Goal: Transaction & Acquisition: Book appointment/travel/reservation

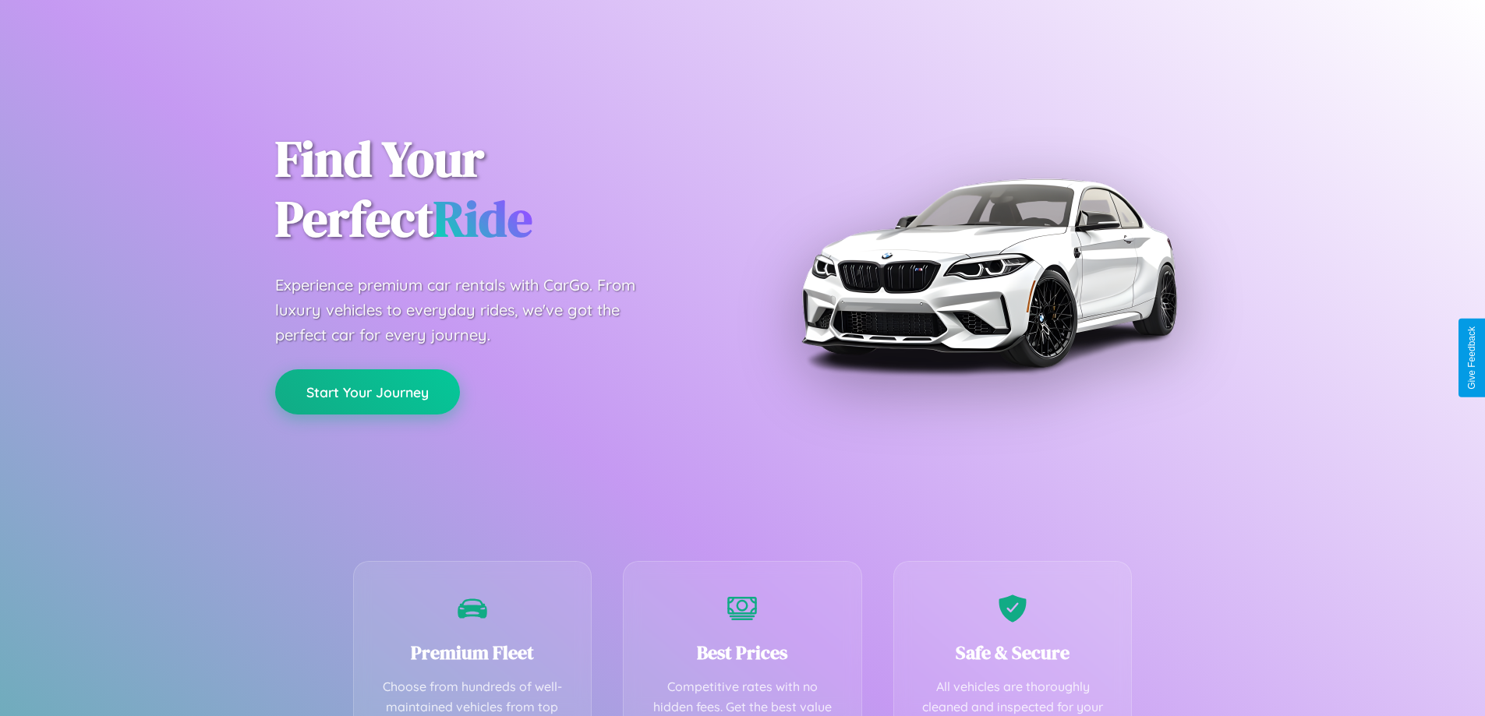
click at [367, 392] on button "Start Your Journey" at bounding box center [367, 391] width 185 height 45
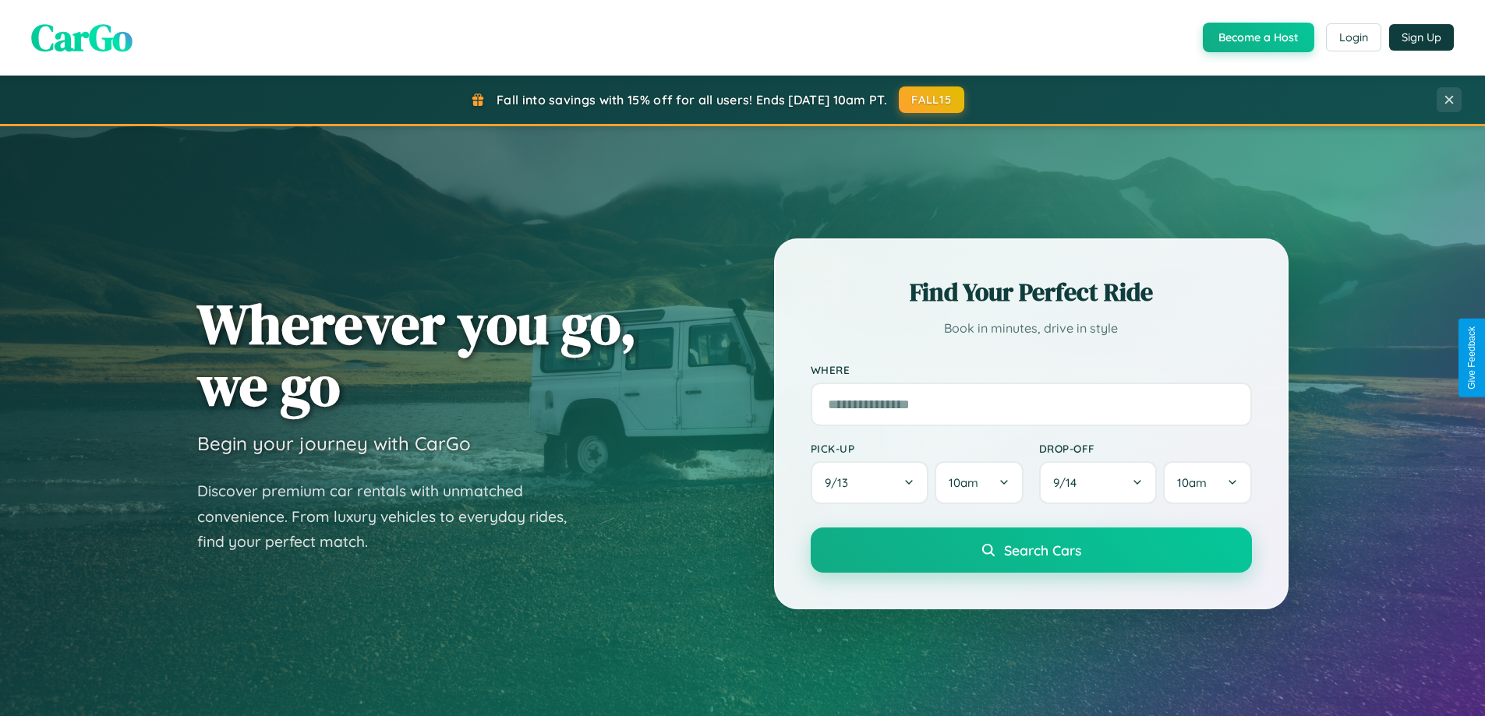
scroll to position [2999, 0]
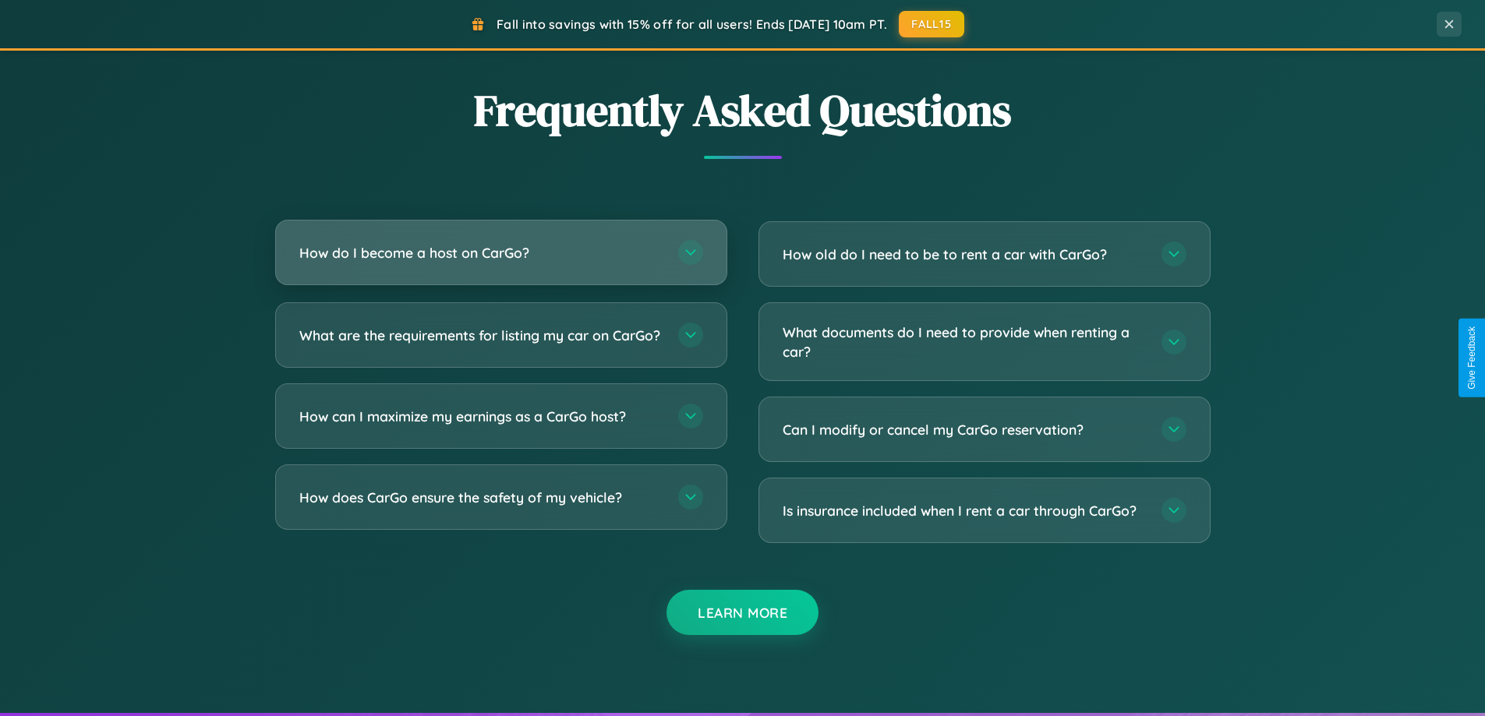
click at [500, 254] on h3 "How do I become a host on CarGo?" at bounding box center [480, 252] width 363 height 19
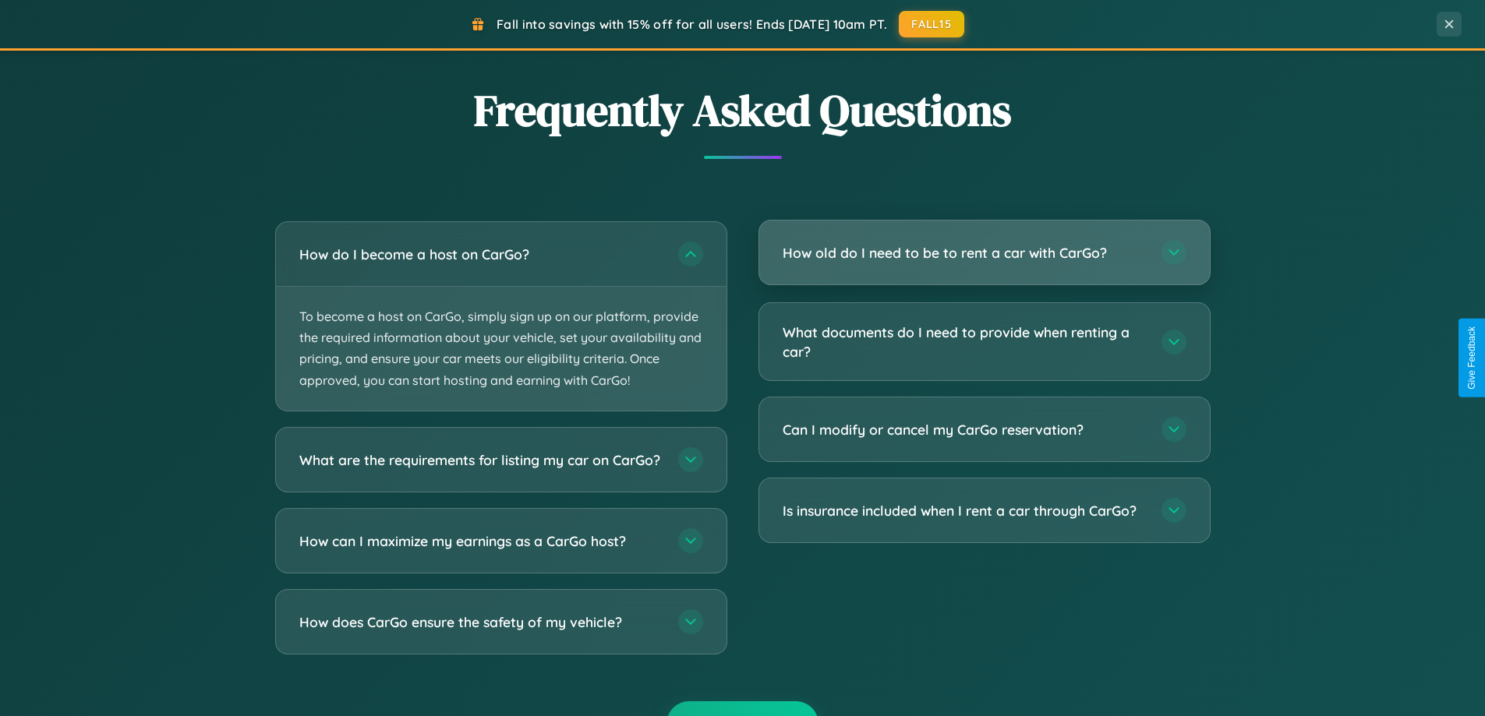
click at [984, 253] on h3 "How old do I need to be to rent a car with CarGo?" at bounding box center [963, 252] width 363 height 19
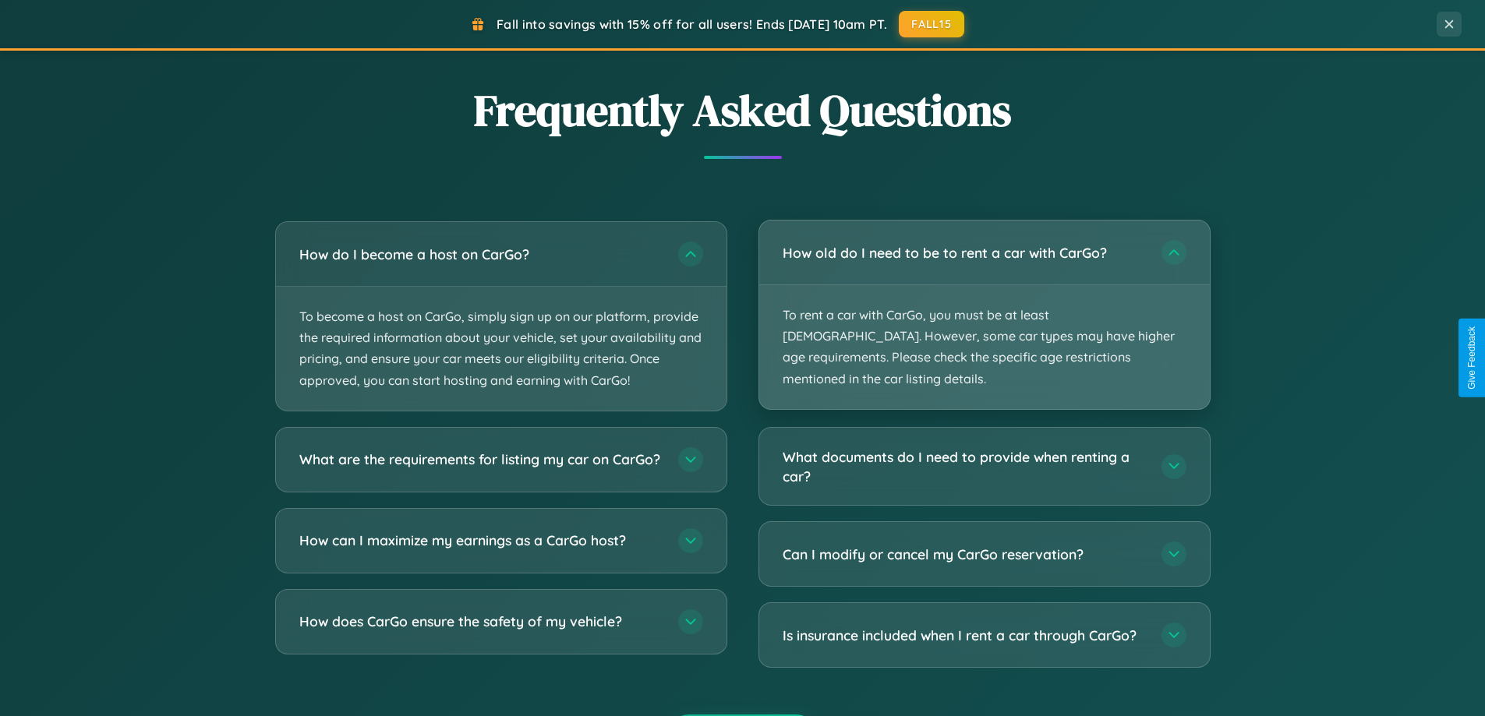
click at [984, 304] on p "To rent a car with CarGo, you must be at least [DEMOGRAPHIC_DATA]. However, som…" at bounding box center [984, 347] width 450 height 124
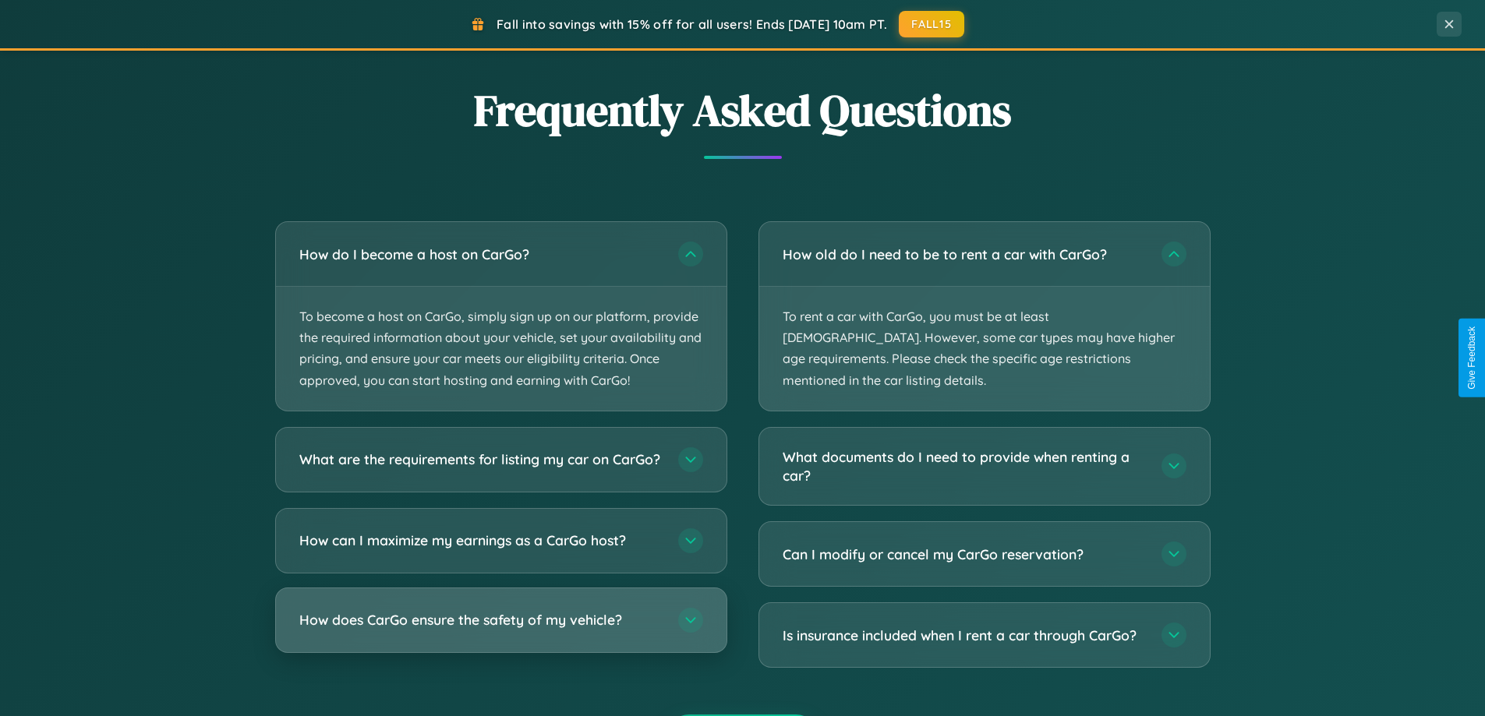
click at [500, 630] on h3 "How does CarGo ensure the safety of my vehicle?" at bounding box center [480, 619] width 363 height 19
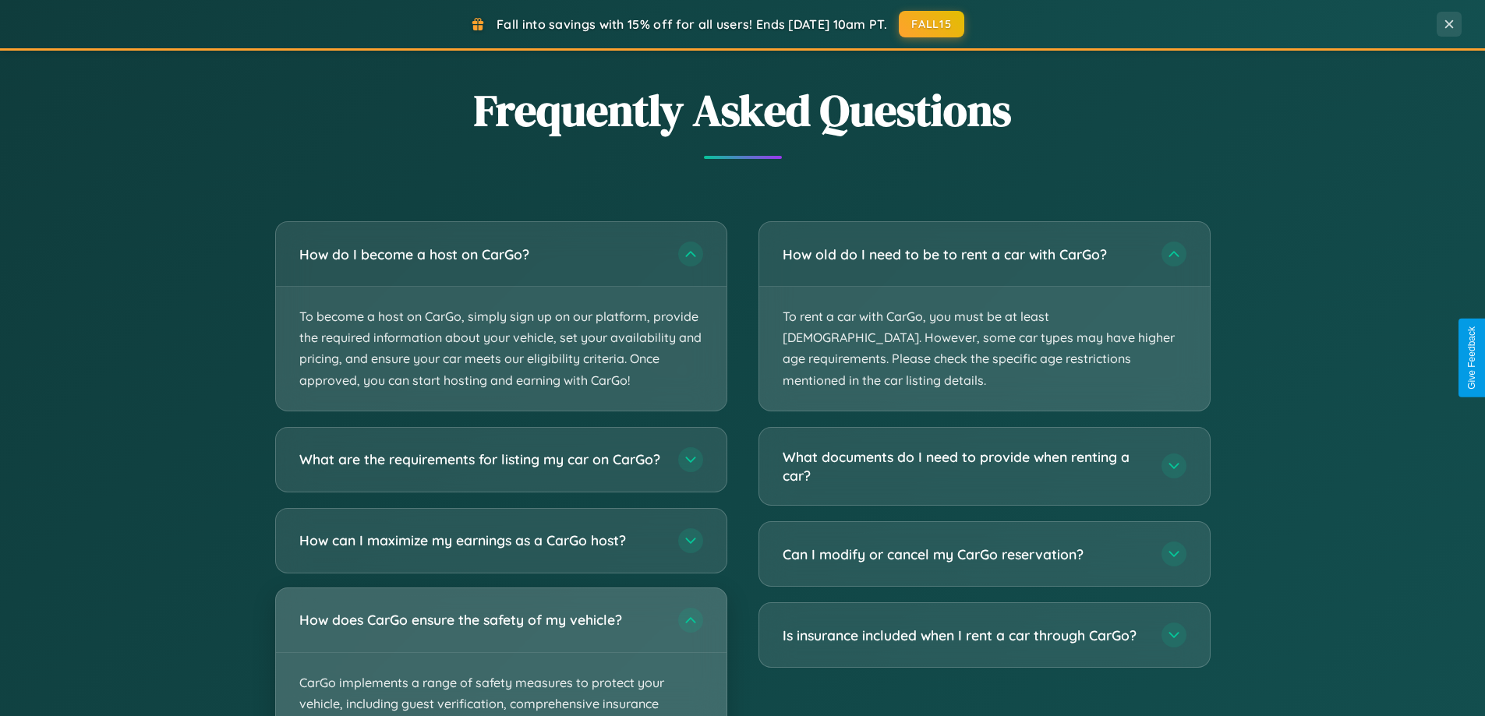
click at [500, 652] on div "How does CarGo ensure the safety of my vehicle?" at bounding box center [501, 620] width 450 height 64
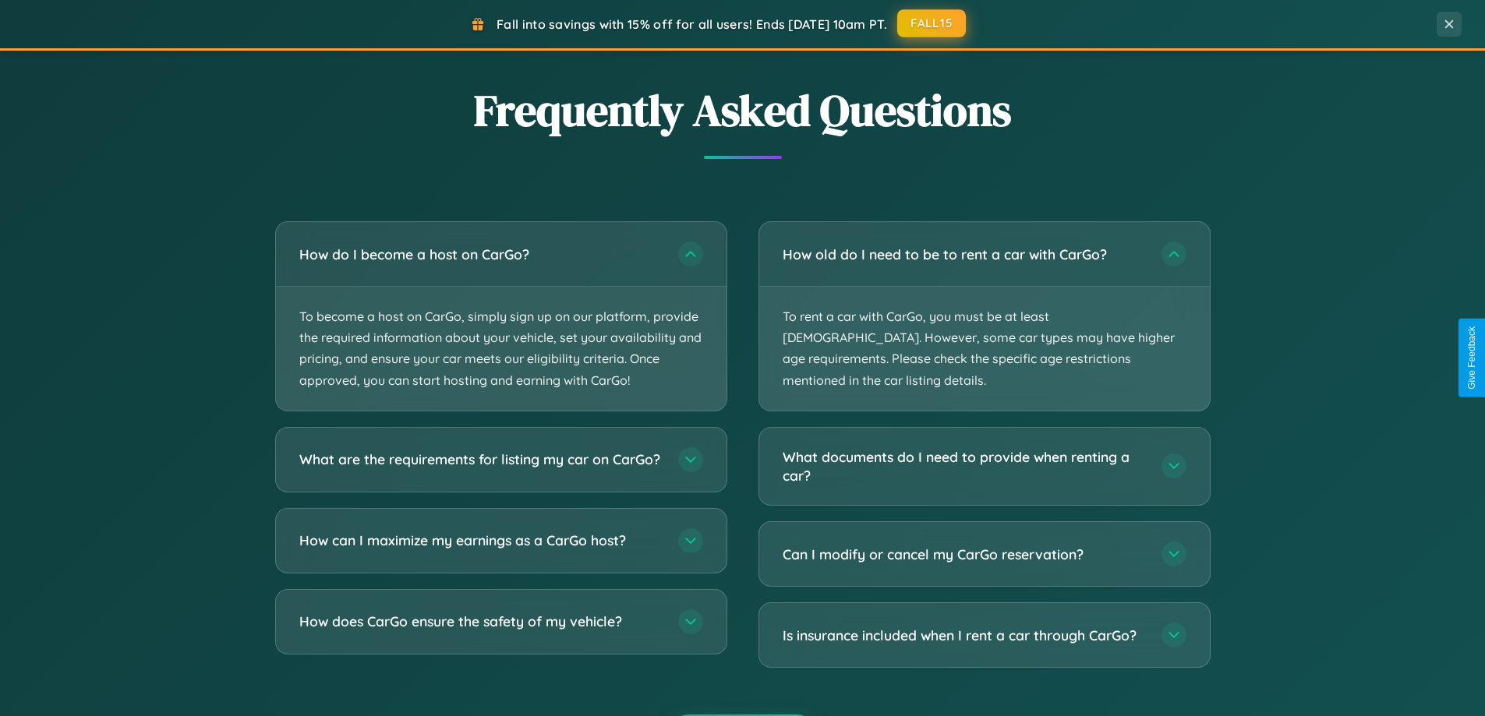
click at [932, 24] on button "FALL15" at bounding box center [931, 23] width 69 height 28
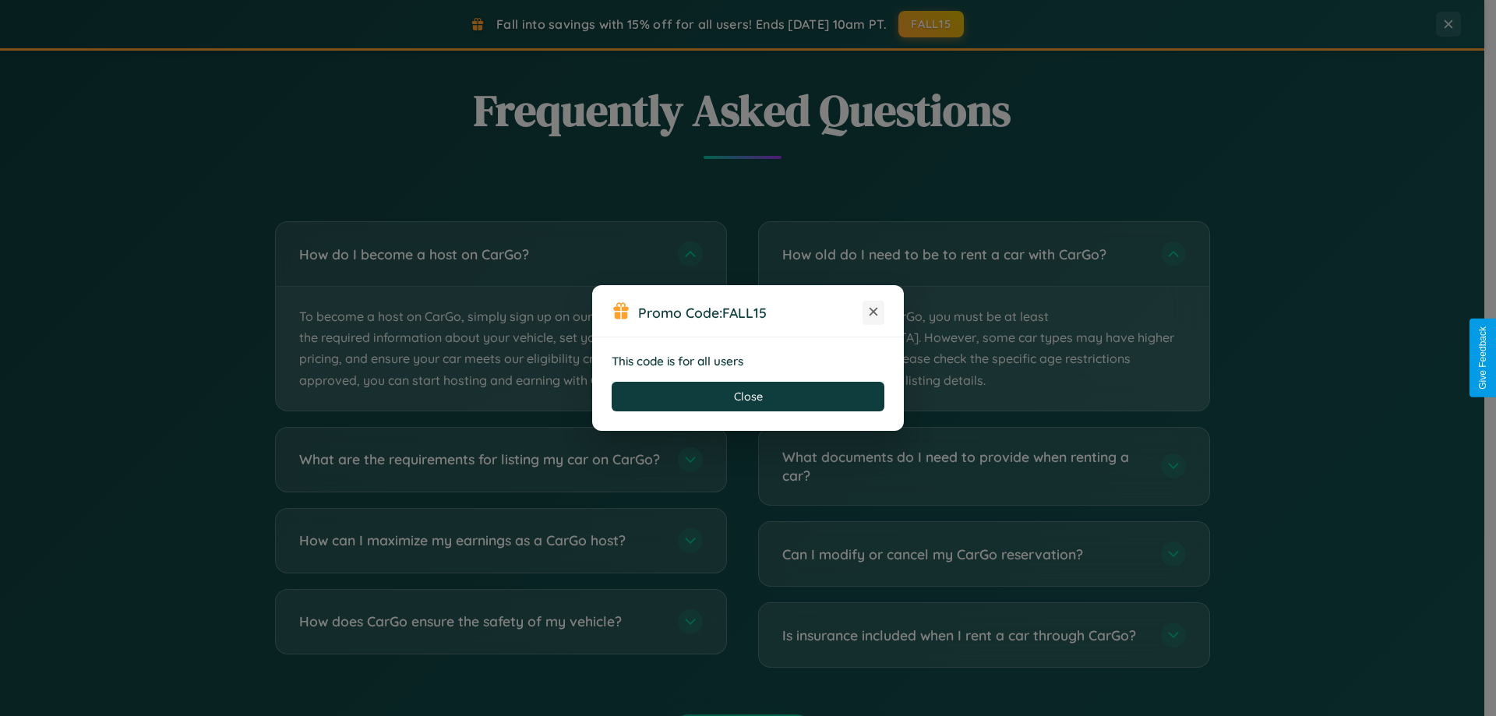
click at [874, 313] on icon at bounding box center [874, 312] width 16 height 16
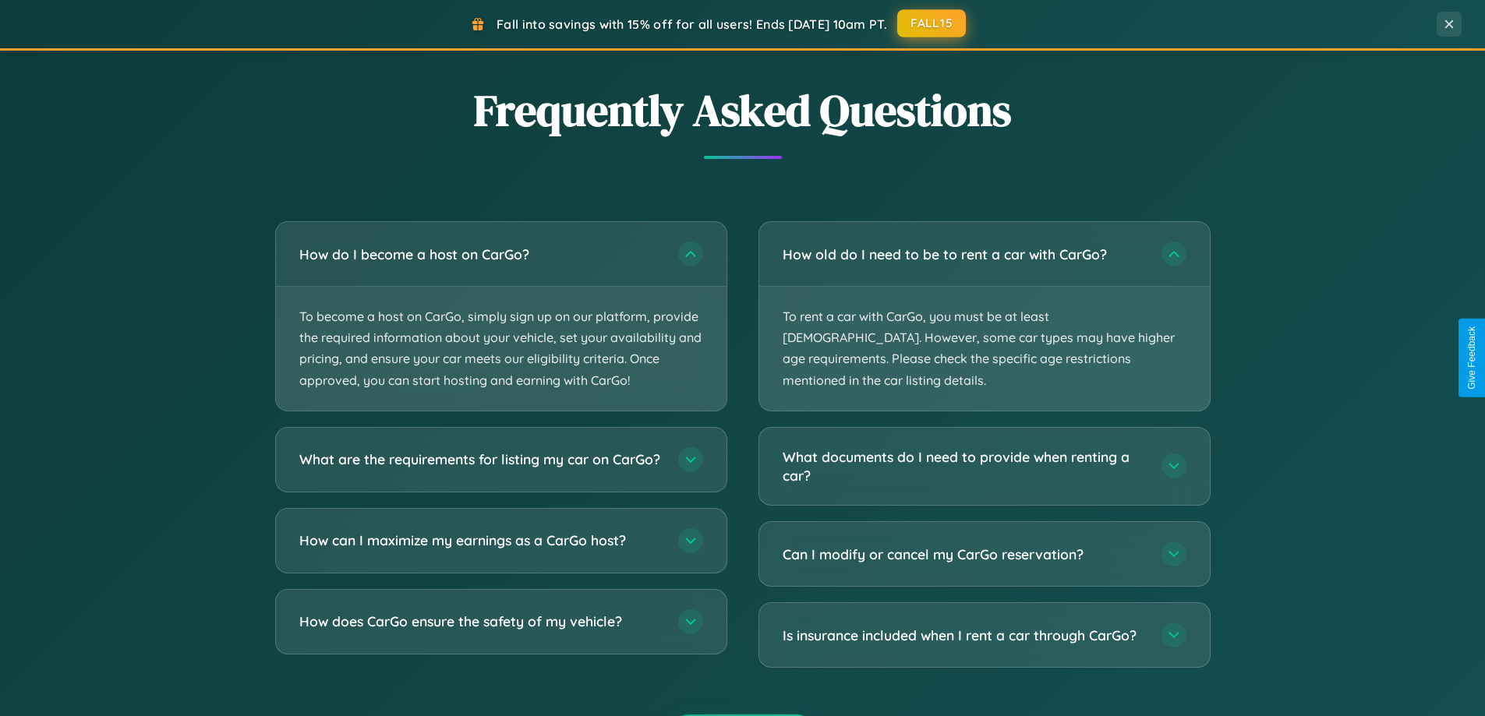
click at [932, 23] on button "FALL15" at bounding box center [931, 23] width 69 height 28
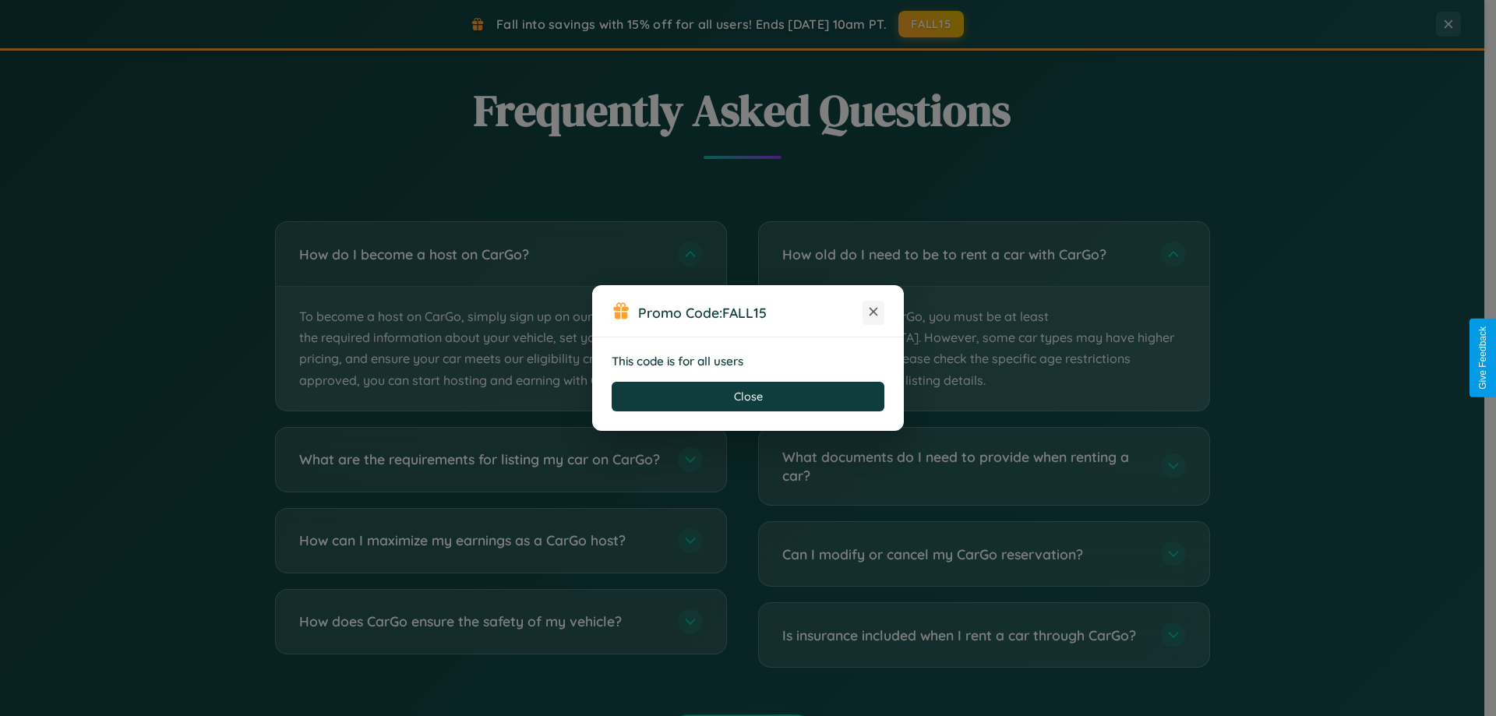
click at [874, 313] on icon at bounding box center [874, 312] width 16 height 16
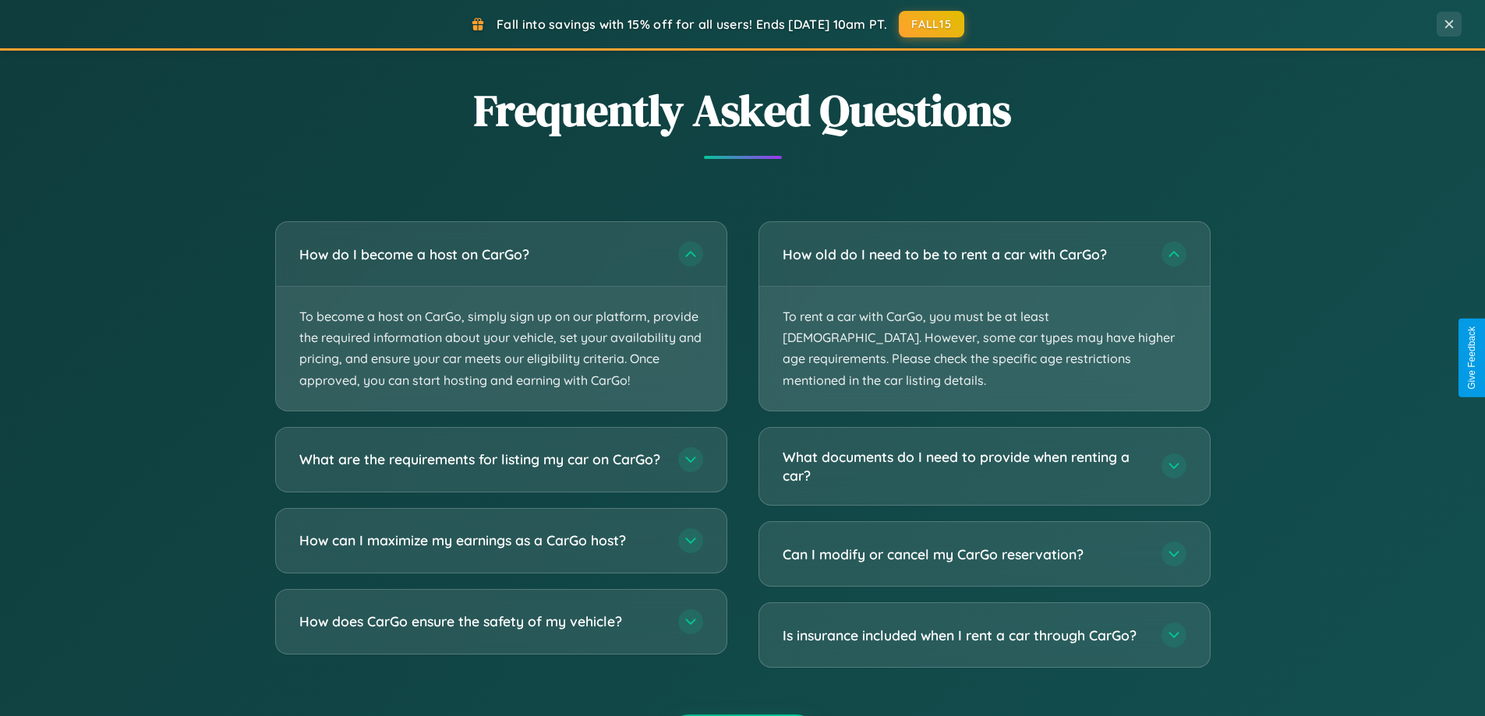
scroll to position [2504, 0]
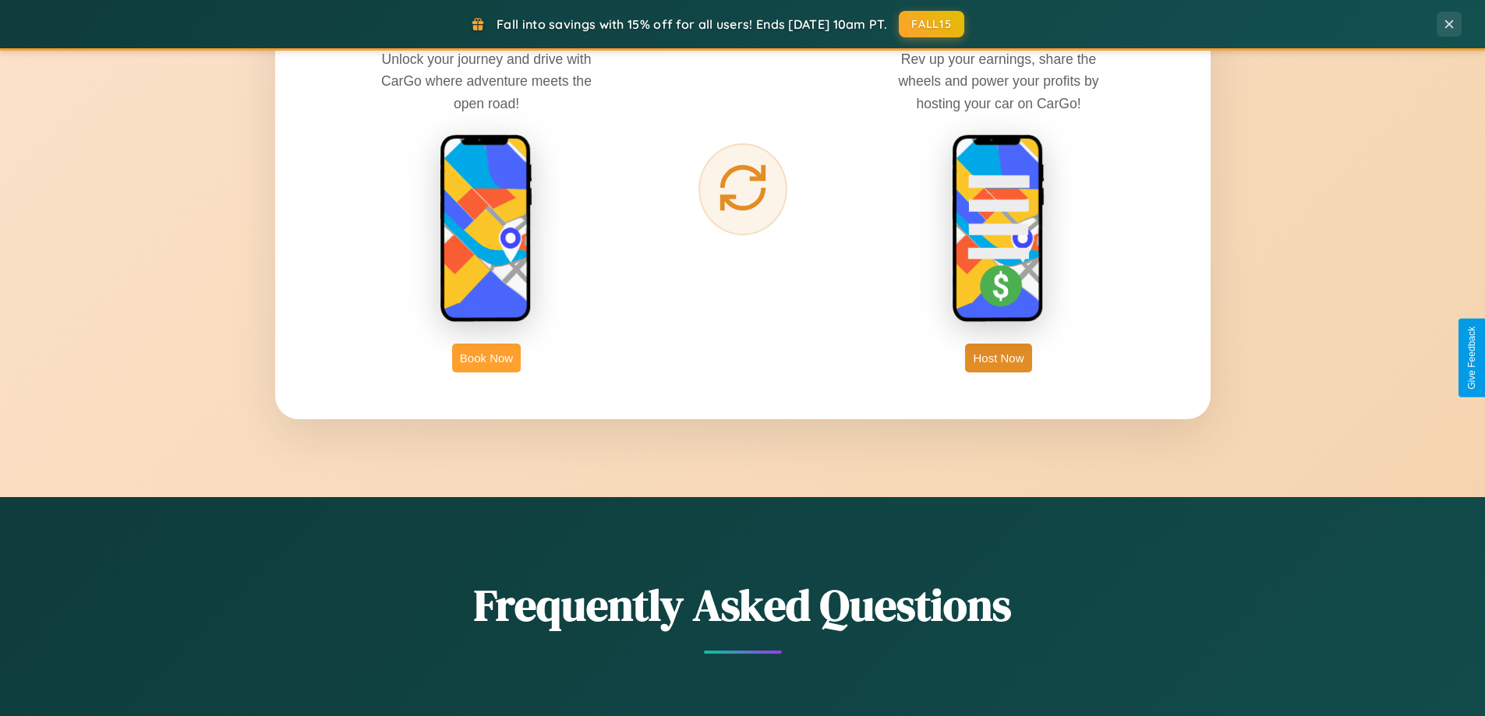
click at [486, 358] on button "Book Now" at bounding box center [486, 358] width 69 height 29
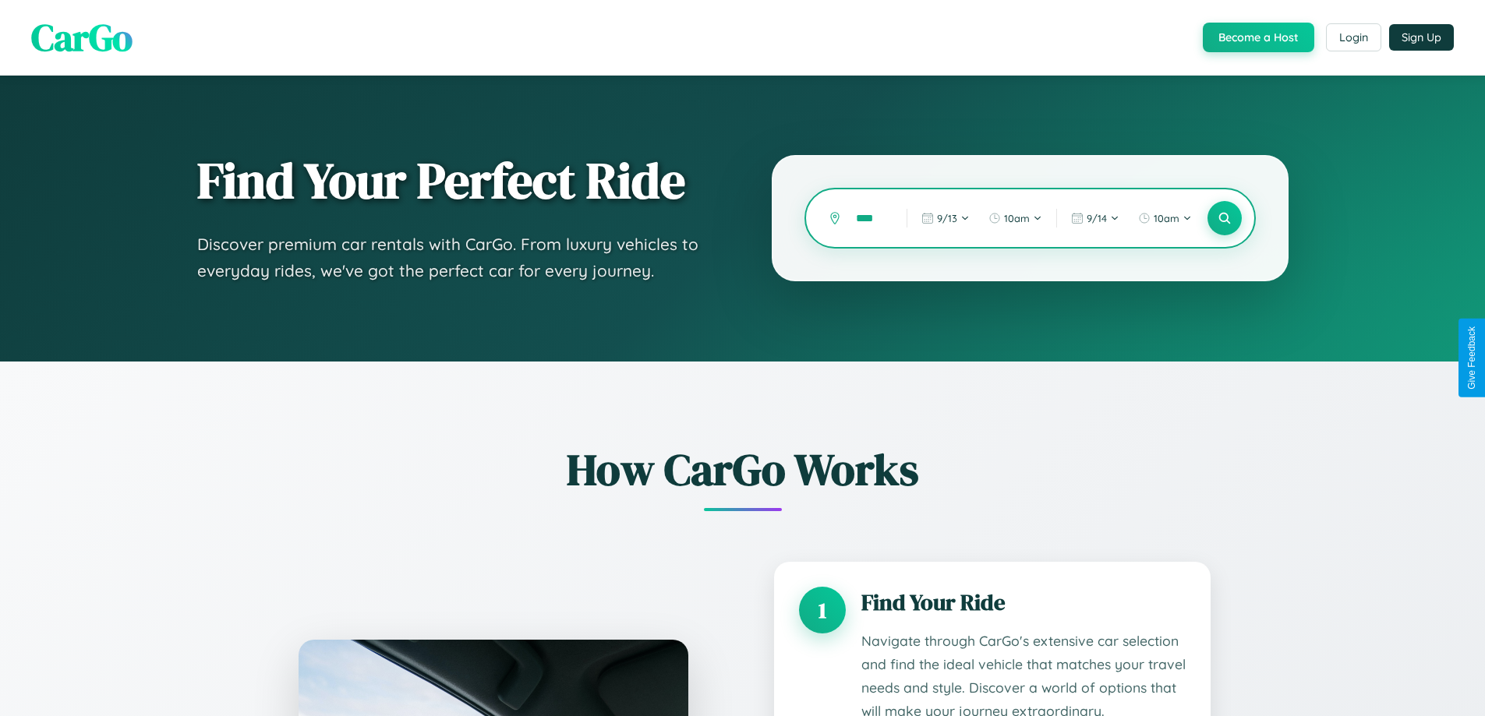
scroll to position [1581, 0]
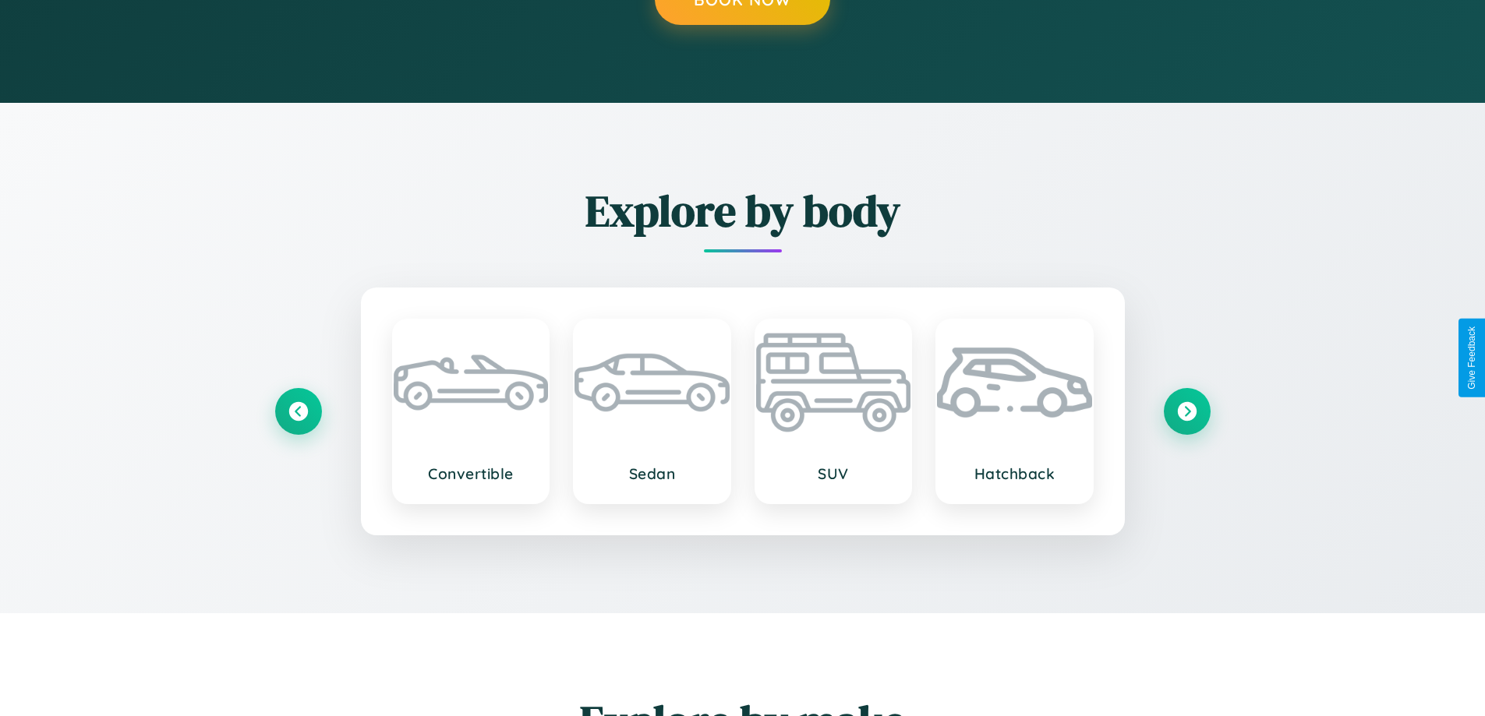
type input "****"
